Goal: Information Seeking & Learning: Learn about a topic

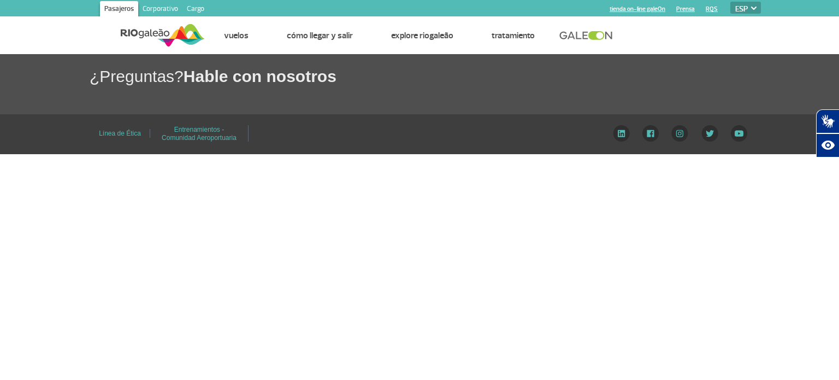
select select "es"
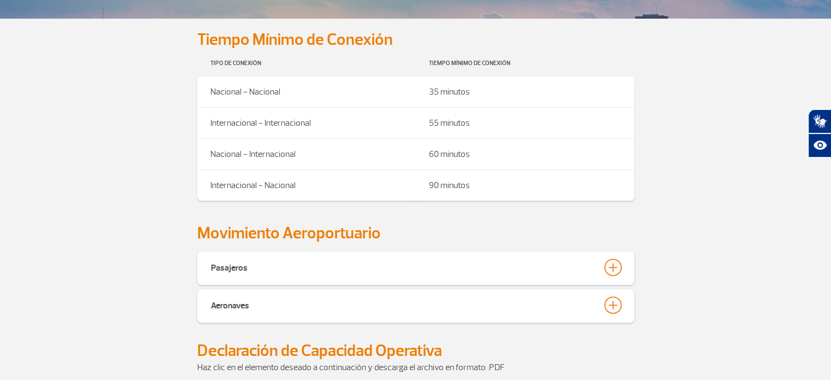
scroll to position [367, 0]
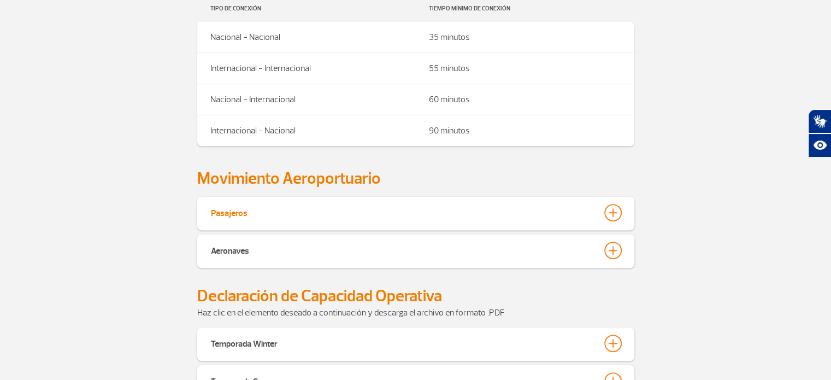
click at [608, 218] on div at bounding box center [612, 212] width 17 height 17
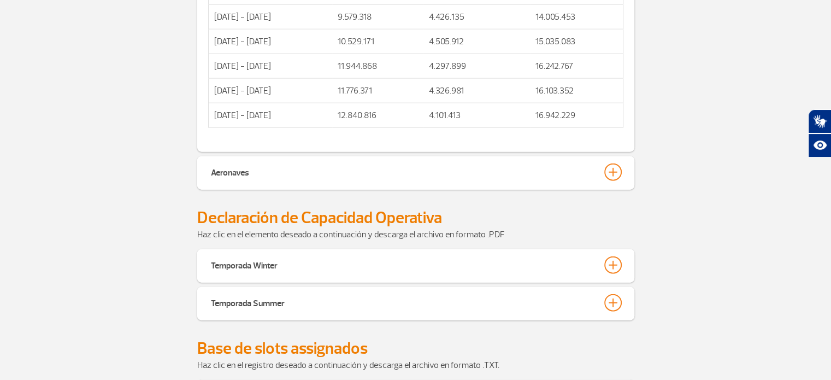
scroll to position [2715, 0]
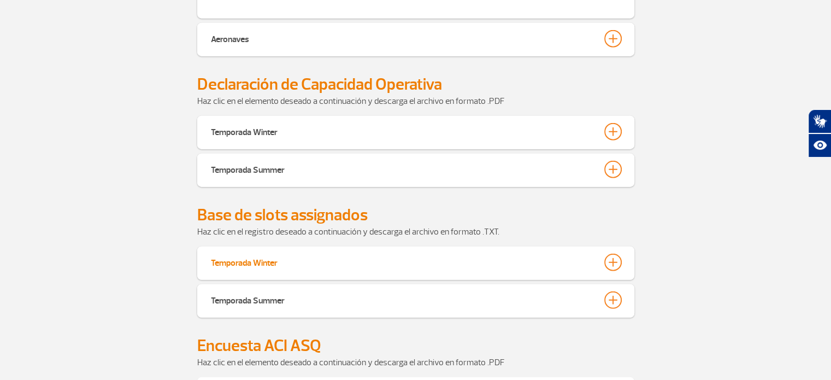
click at [608, 253] on div at bounding box center [612, 261] width 17 height 17
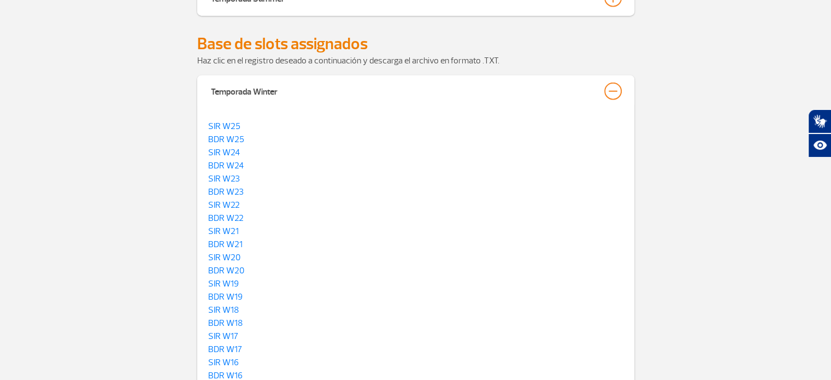
scroll to position [2879, 0]
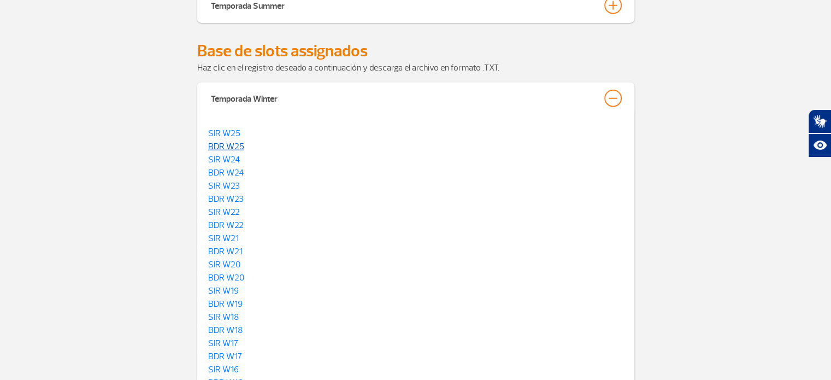
click at [232, 141] on link "BDR W25" at bounding box center [226, 146] width 36 height 11
click at [450, 166] on p "BDR W24" at bounding box center [415, 172] width 415 height 13
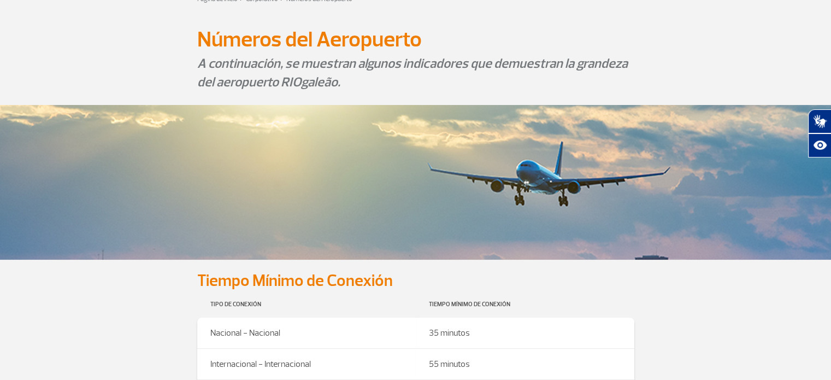
scroll to position [0, 0]
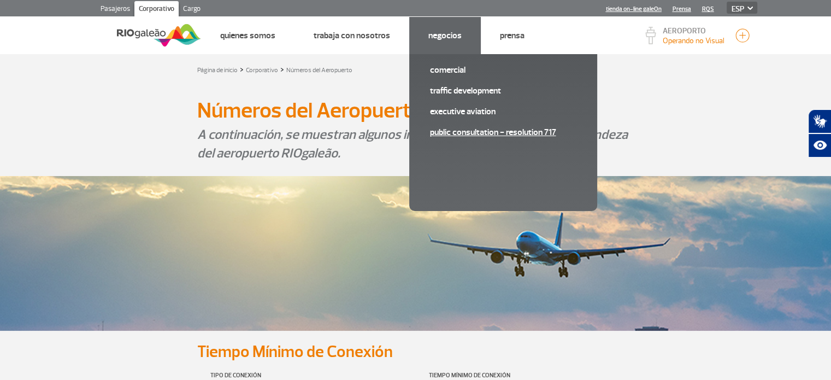
drag, startPoint x: 474, startPoint y: 119, endPoint x: 480, endPoint y: 128, distance: 11.1
click at [476, 123] on span "Executive Aviation" at bounding box center [503, 115] width 146 height 21
click at [480, 128] on link "Public consultation - Resolution 717" at bounding box center [503, 132] width 146 height 12
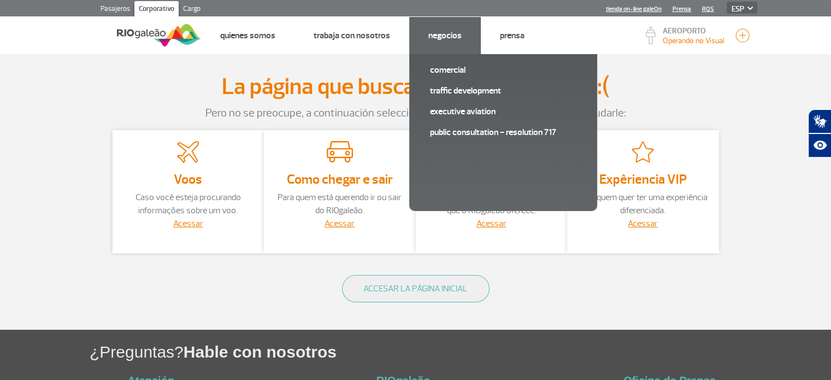
click at [450, 37] on link "Negocios" at bounding box center [444, 35] width 33 height 11
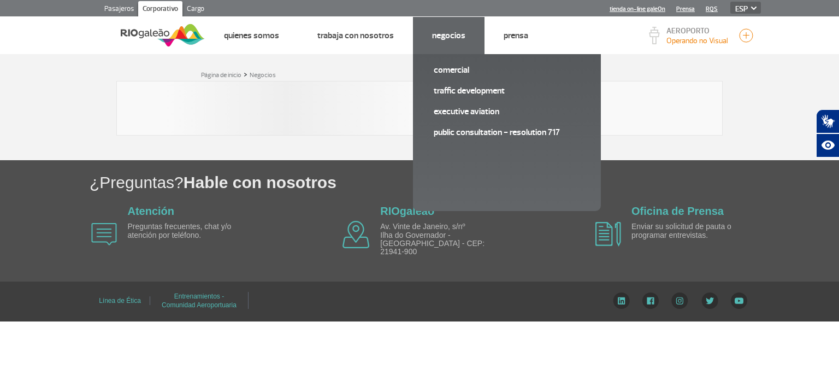
click at [450, 37] on link "Negocios" at bounding box center [448, 35] width 33 height 11
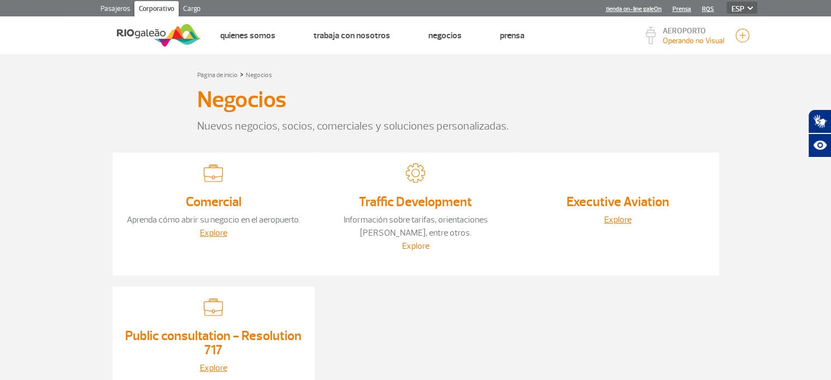
click at [413, 250] on link "Explore" at bounding box center [415, 245] width 27 height 11
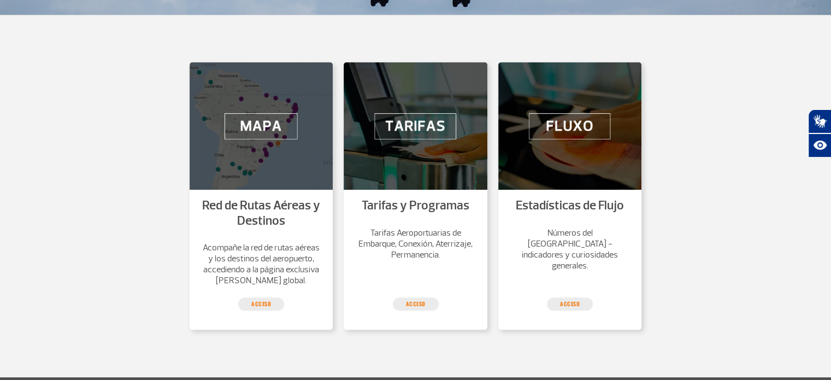
scroll to position [382, 0]
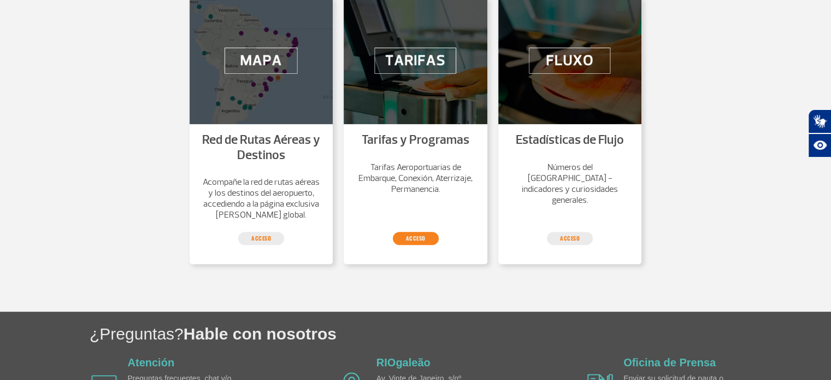
click at [430, 245] on link "Acceso" at bounding box center [416, 238] width 46 height 13
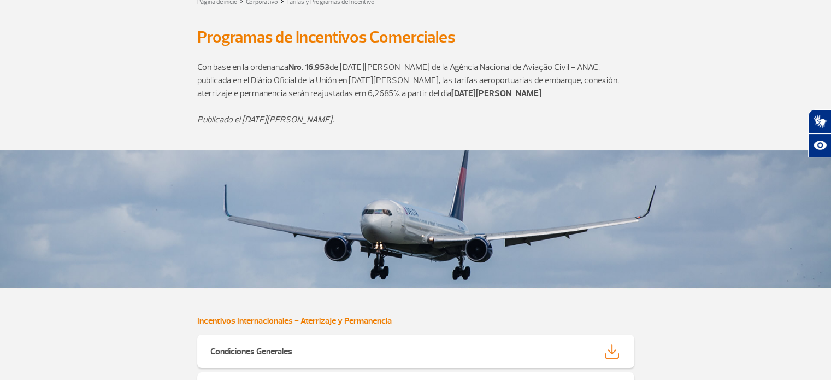
scroll to position [1, 0]
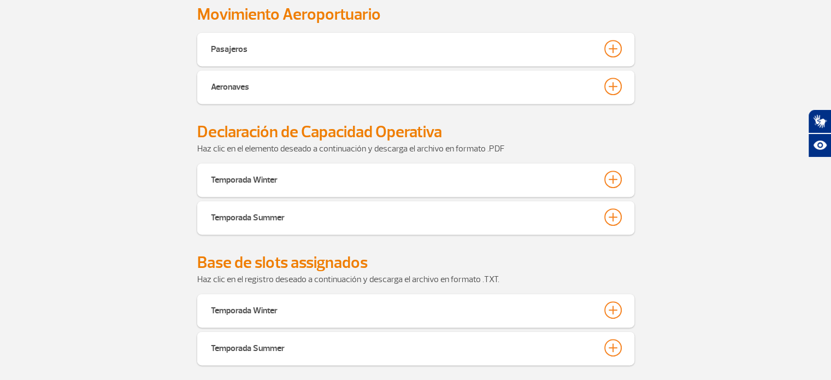
scroll to position [257, 0]
